Goal: Go to known website: Access a specific website the user already knows

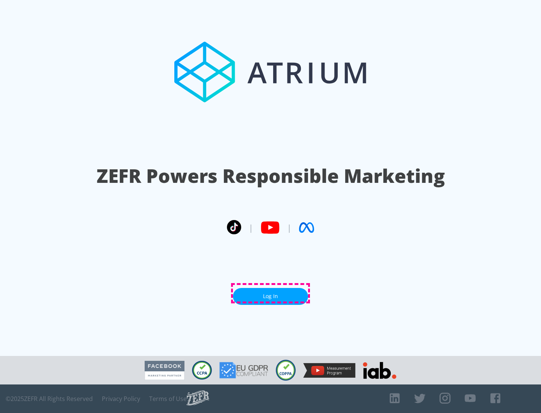
click at [270, 293] on link "Log In" at bounding box center [270, 296] width 75 height 17
